Goal: Find specific page/section: Find specific page/section

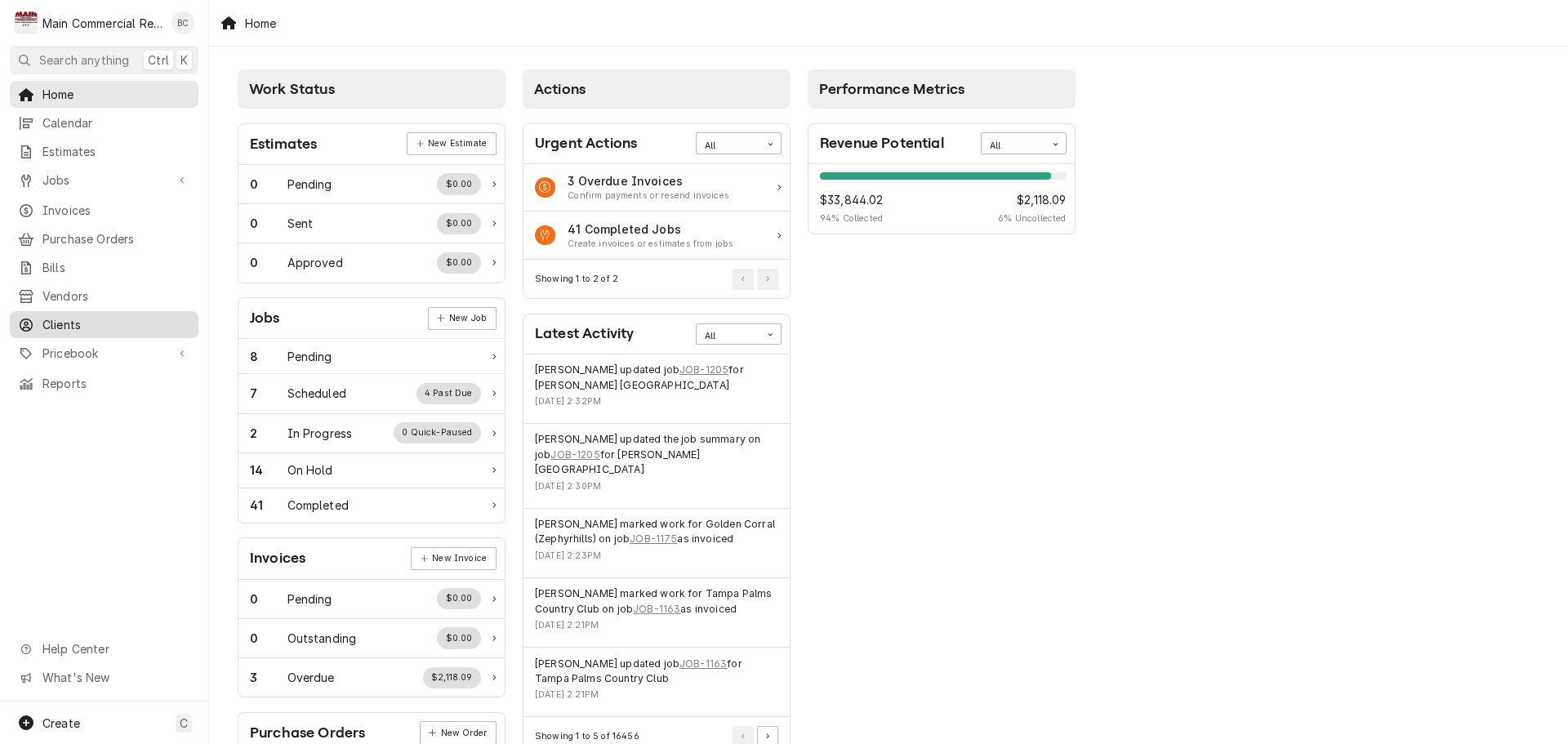
click at [72, 321] on span "Clients" at bounding box center [116, 324] width 148 height 17
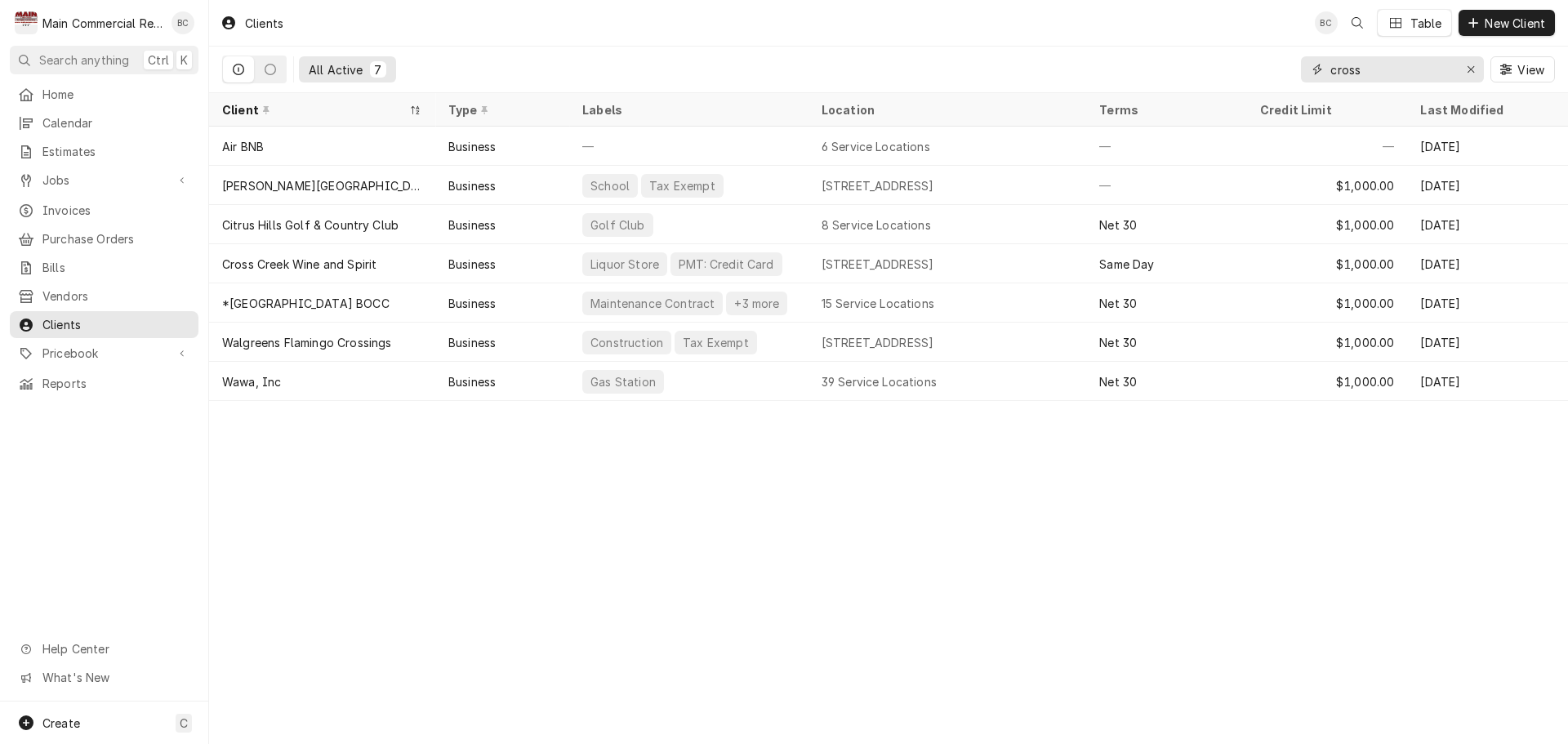
click at [1408, 72] on input "cross" at bounding box center [1392, 69] width 123 height 26
type input "2"
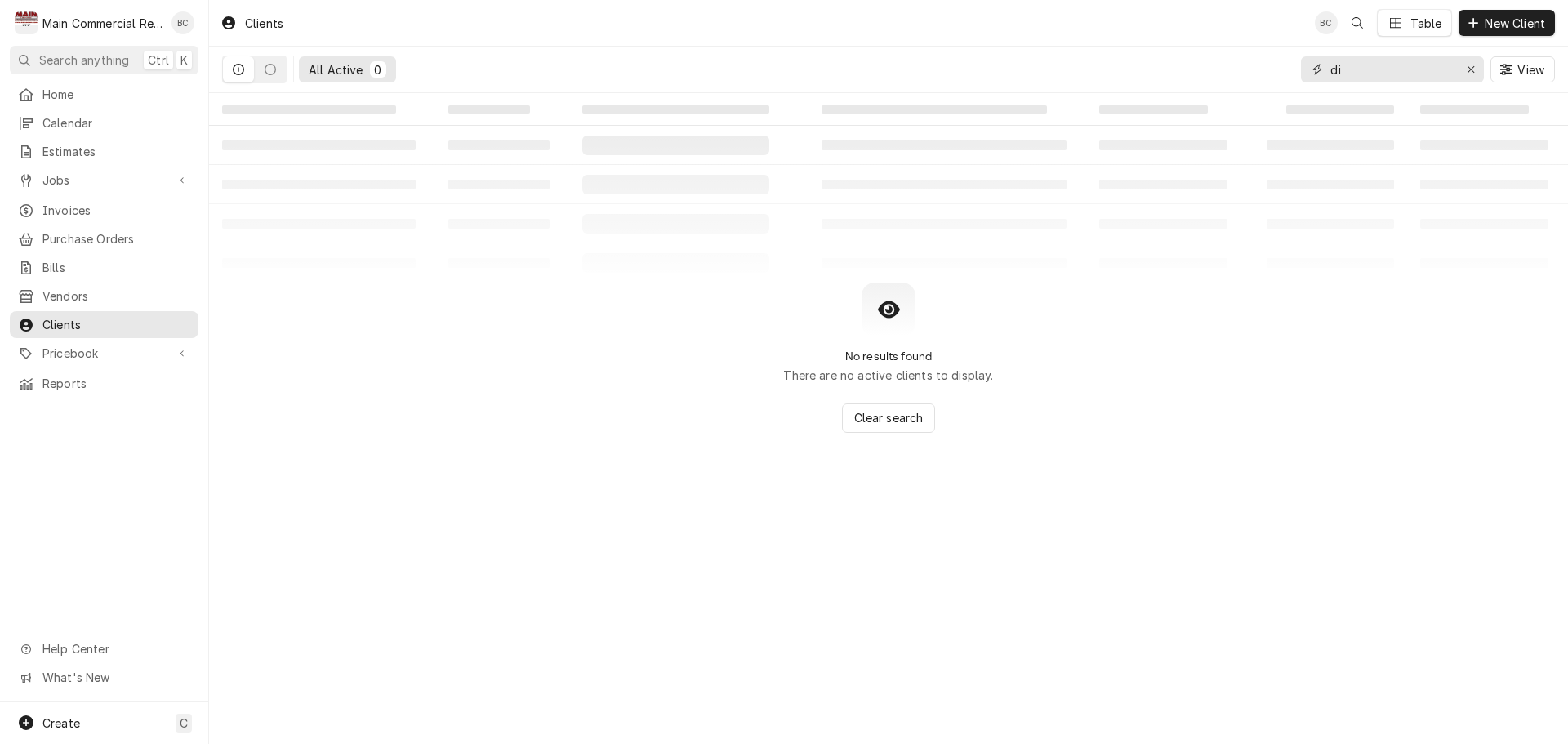
type input "d"
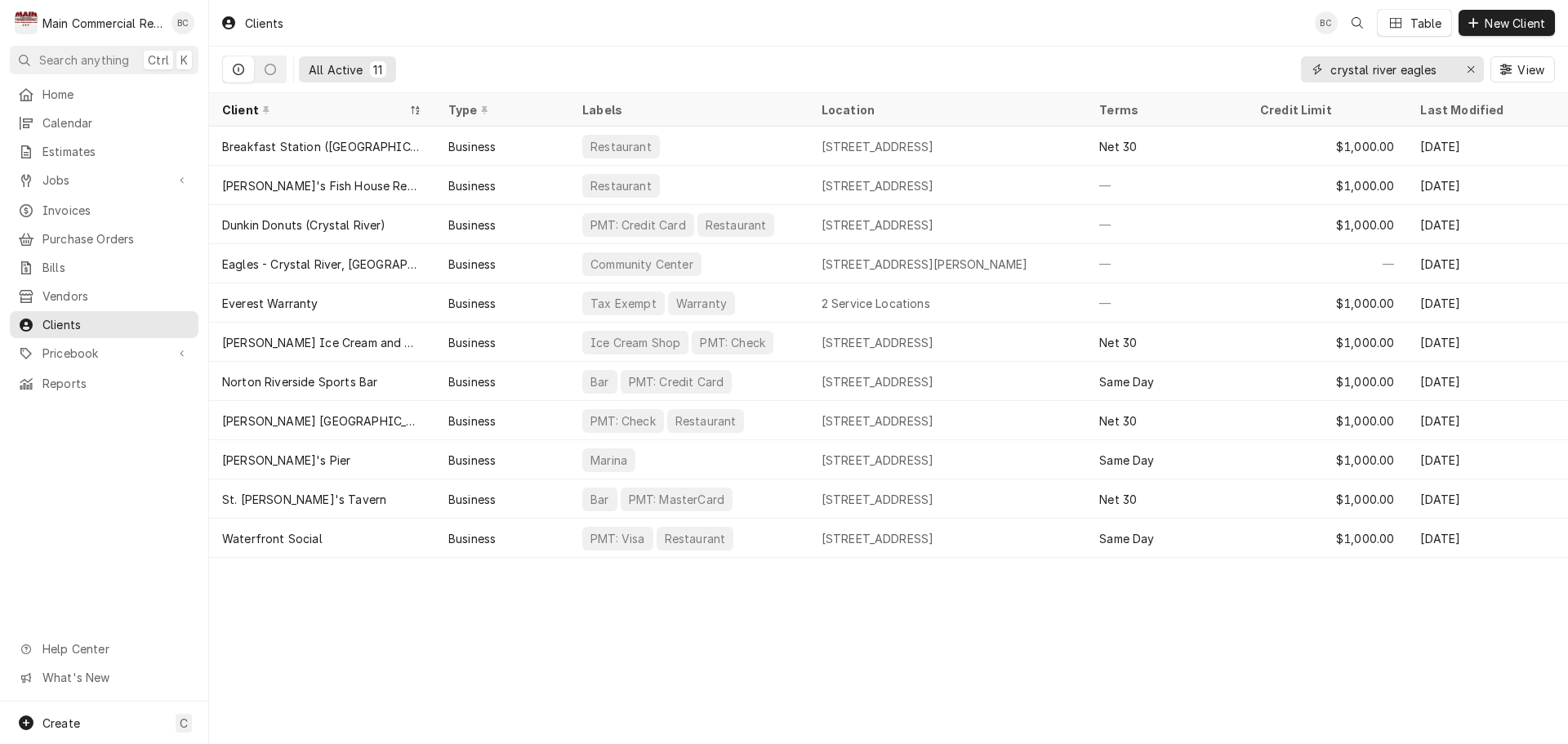
type input "crystal river eagles"
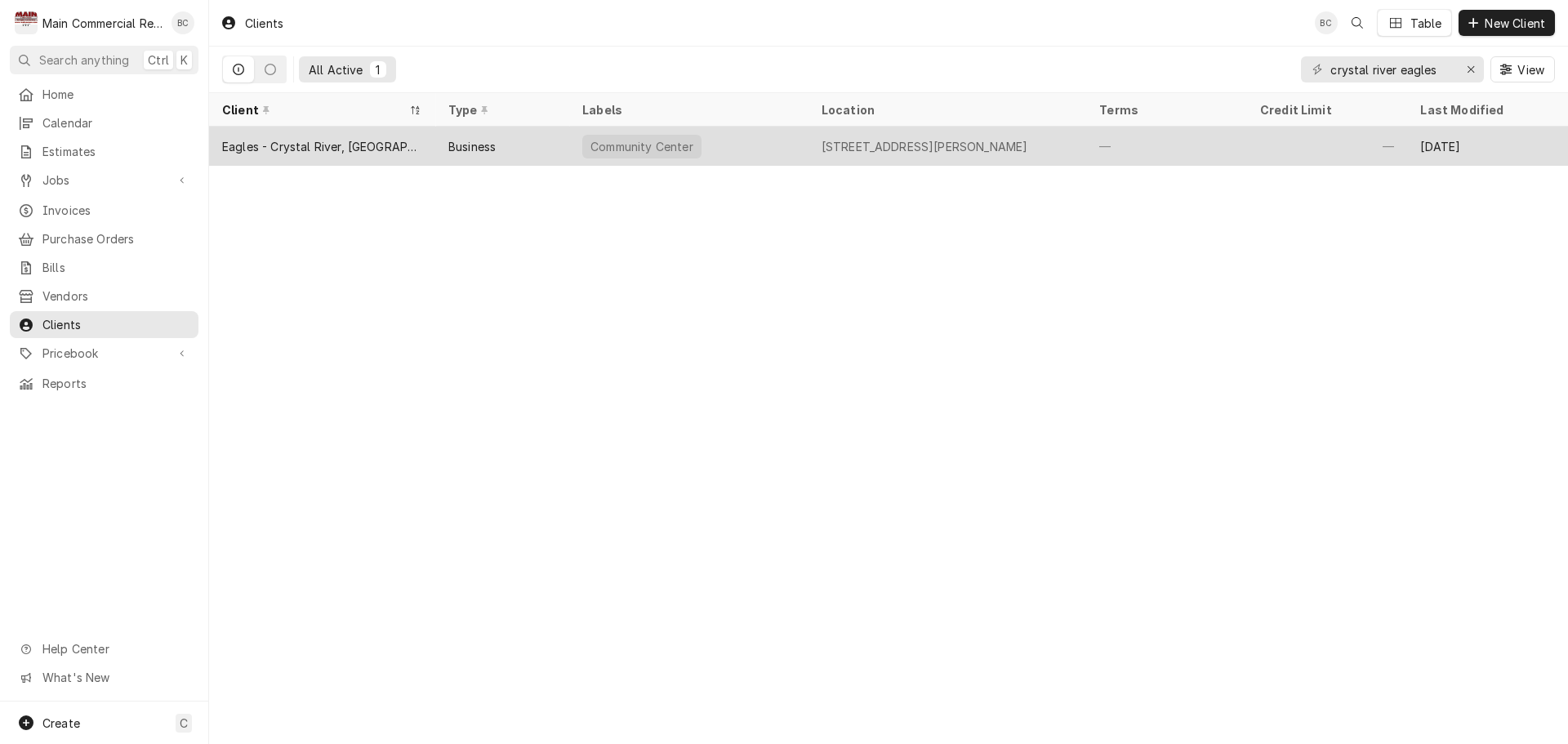
click at [392, 141] on div "Eagles - Crystal River, [GEOGRAPHIC_DATA]" at bounding box center [322, 146] width 200 height 17
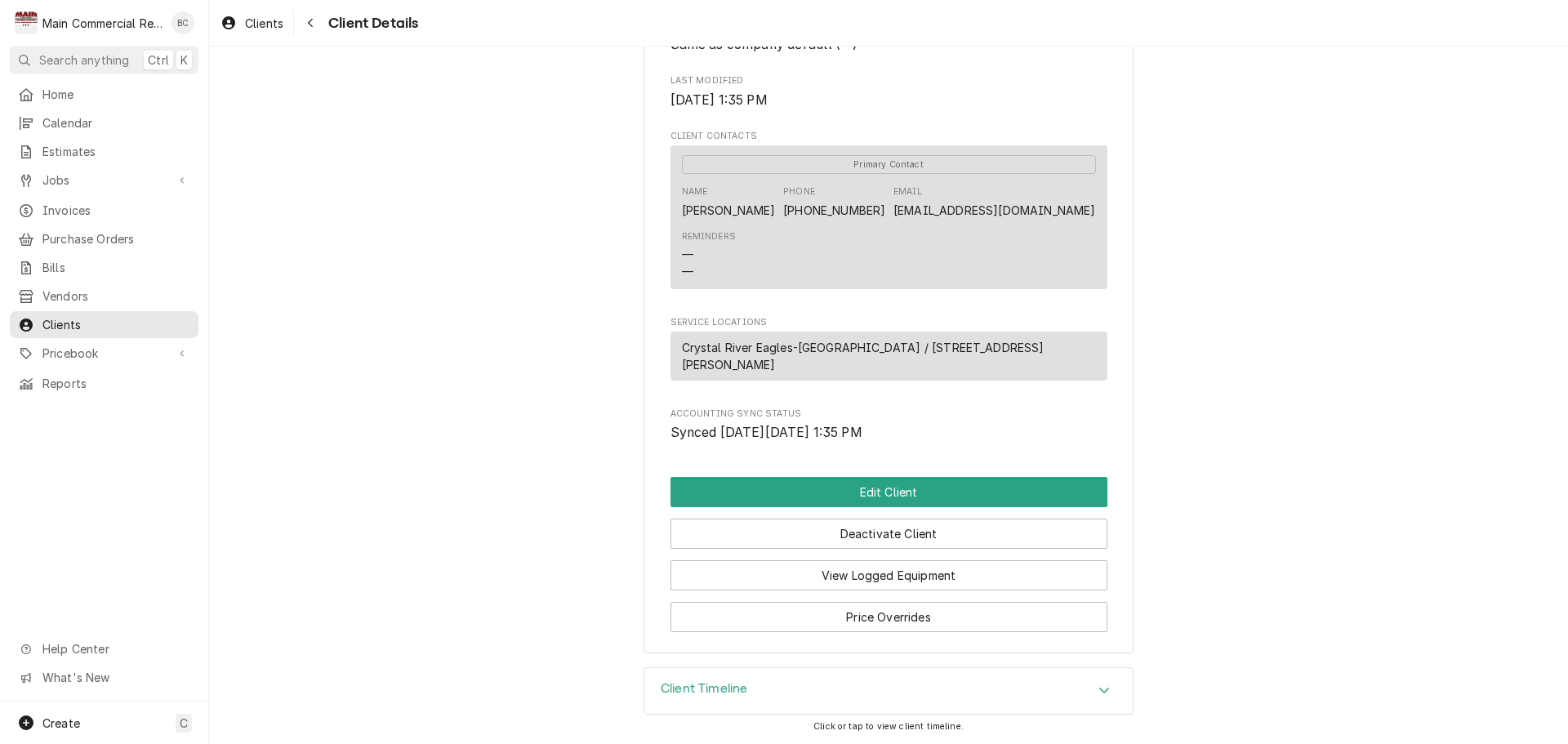
scroll to position [547, 0]
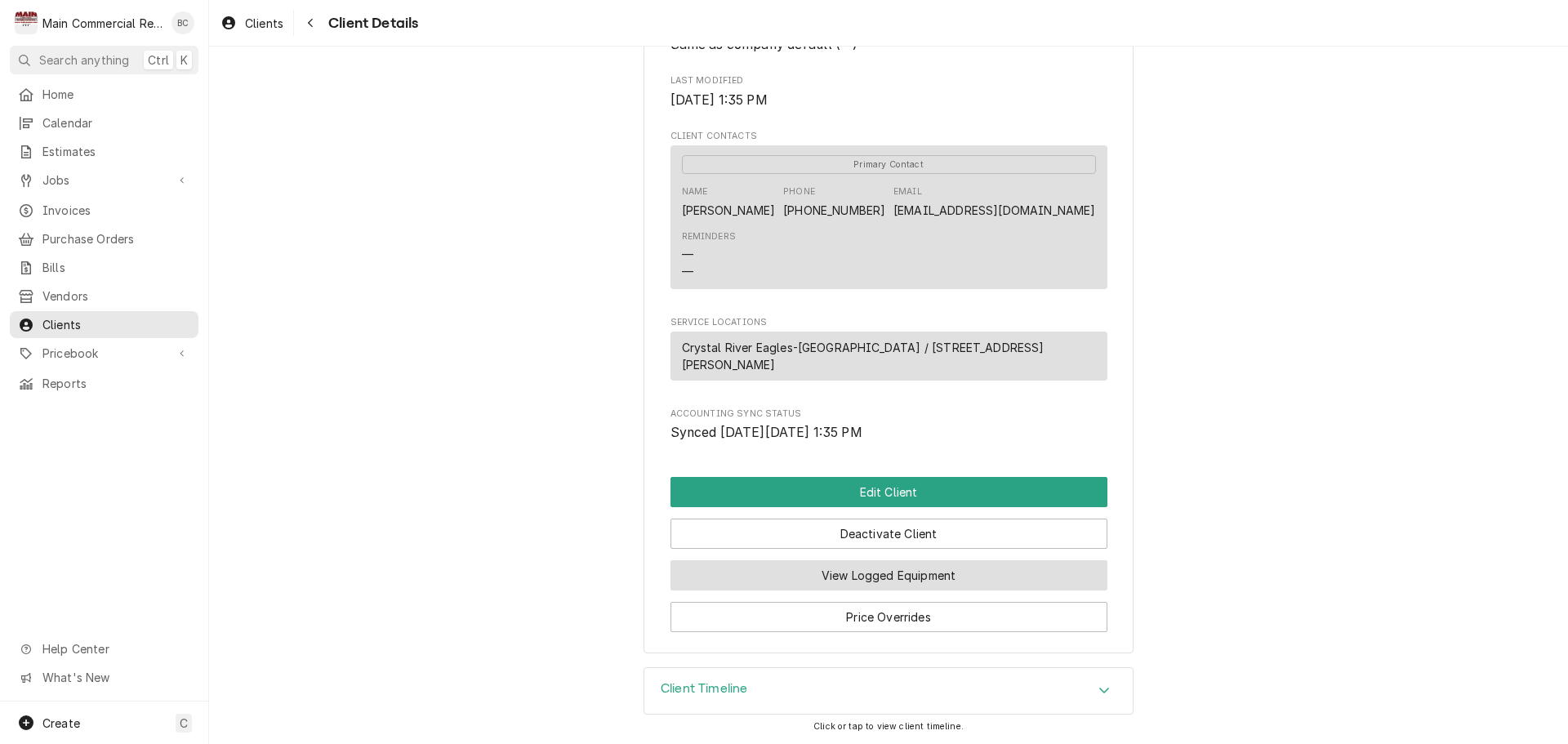
click at [851, 572] on button "View Logged Equipment" at bounding box center [889, 575] width 437 height 30
